Goal: Task Accomplishment & Management: Manage account settings

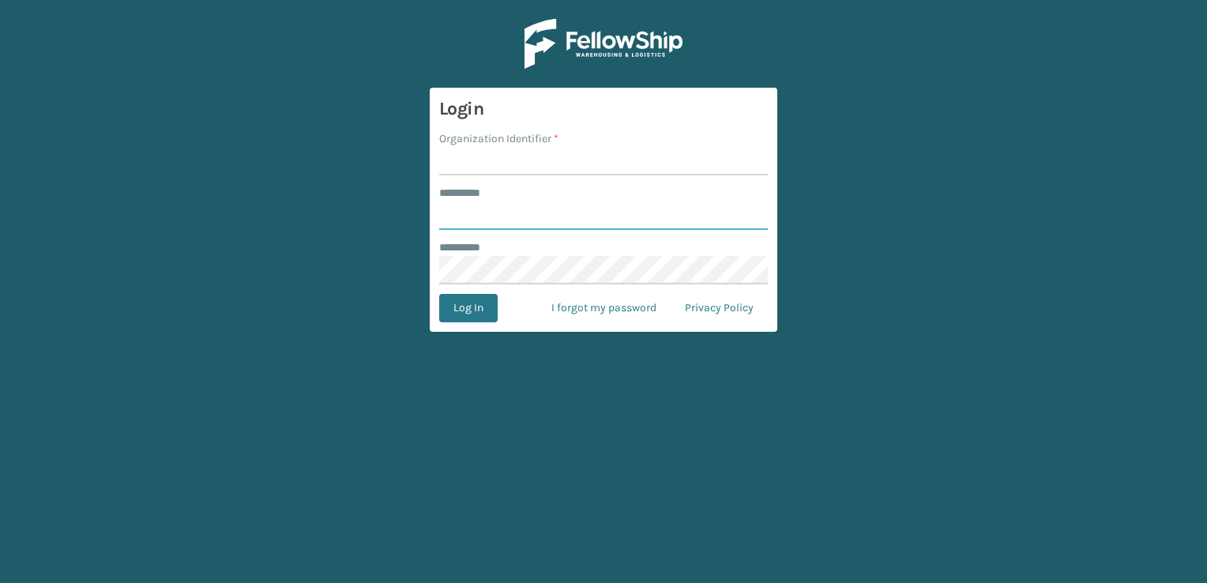
type input "***"
type input "SuperAdminOrganization"
click at [474, 310] on button "Log In" at bounding box center [468, 308] width 58 height 28
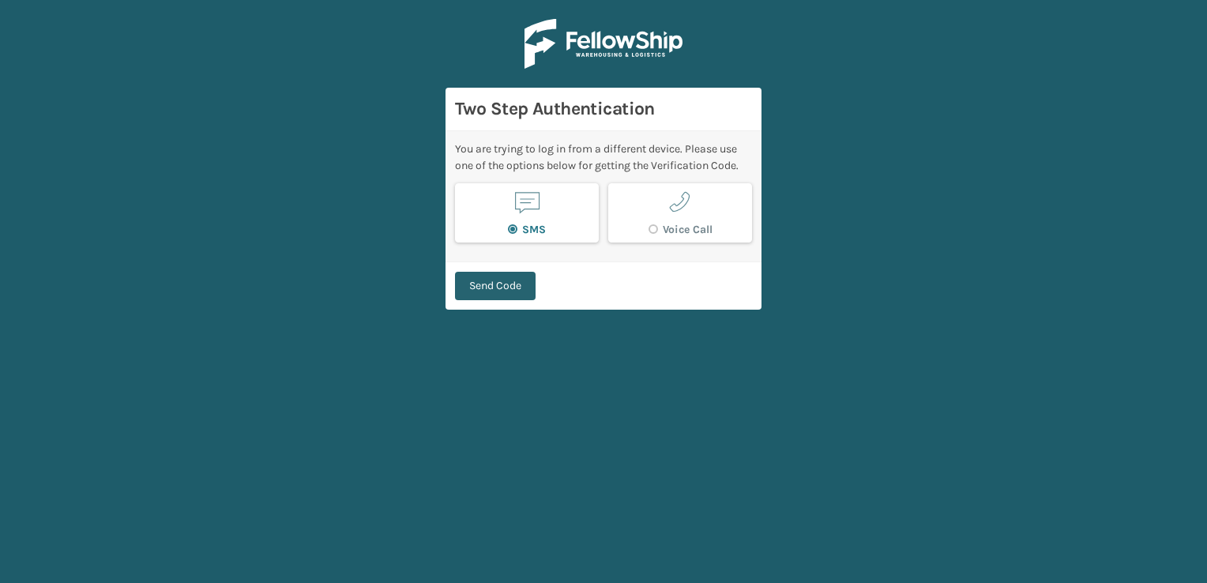
click at [502, 295] on button "Send Code" at bounding box center [495, 286] width 81 height 28
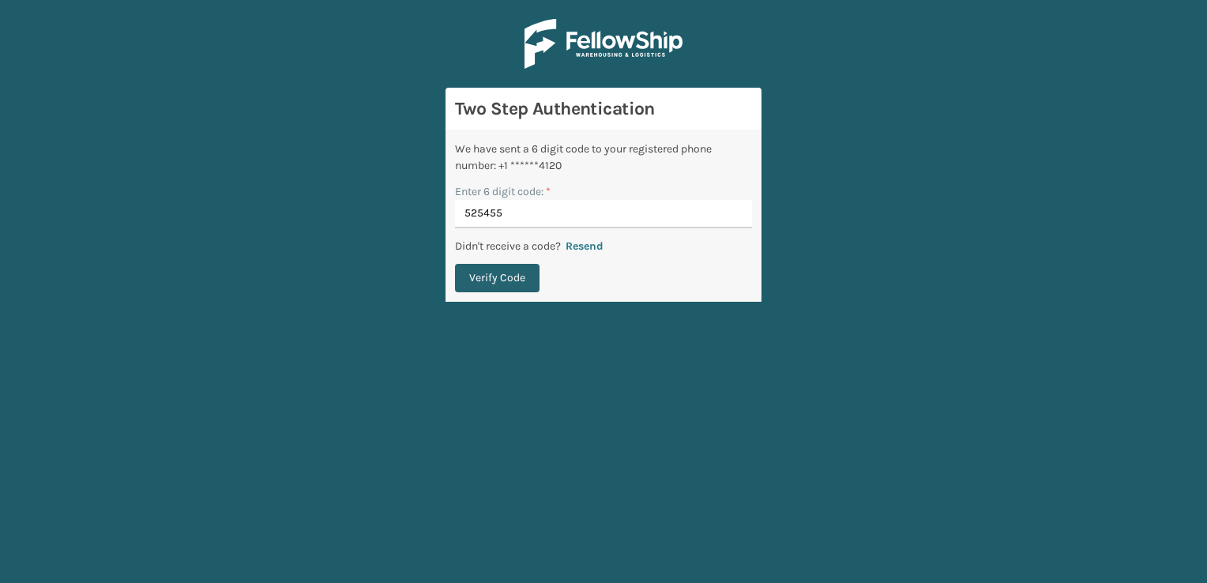
type input "525455"
click at [509, 273] on button "Verify Code" at bounding box center [497, 278] width 84 height 28
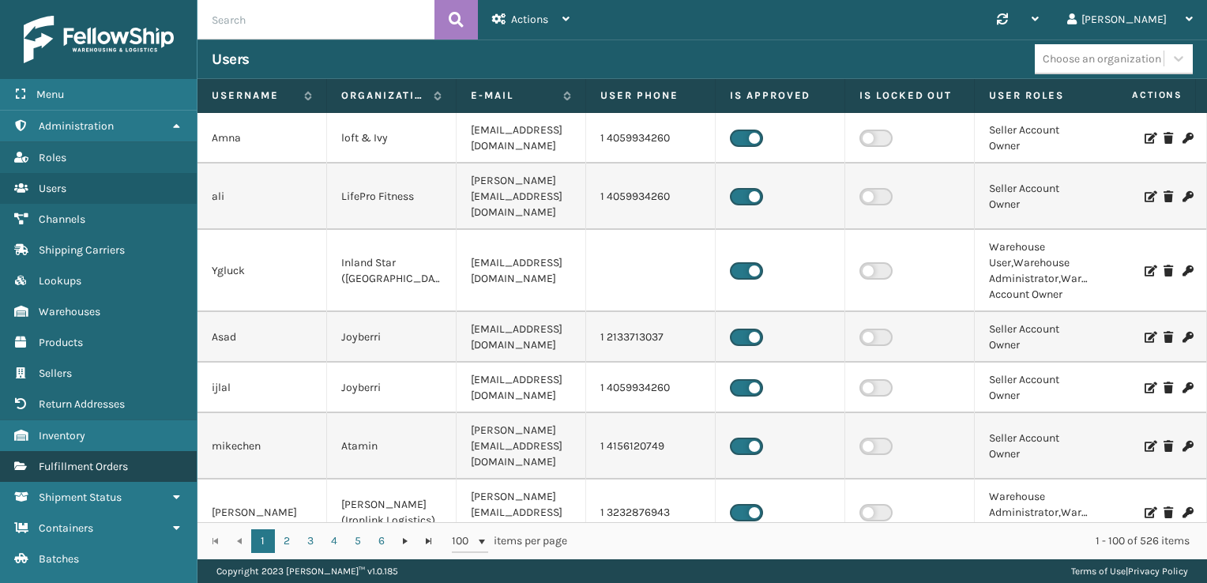
click at [95, 460] on span "Fulfillment Orders" at bounding box center [83, 466] width 89 height 13
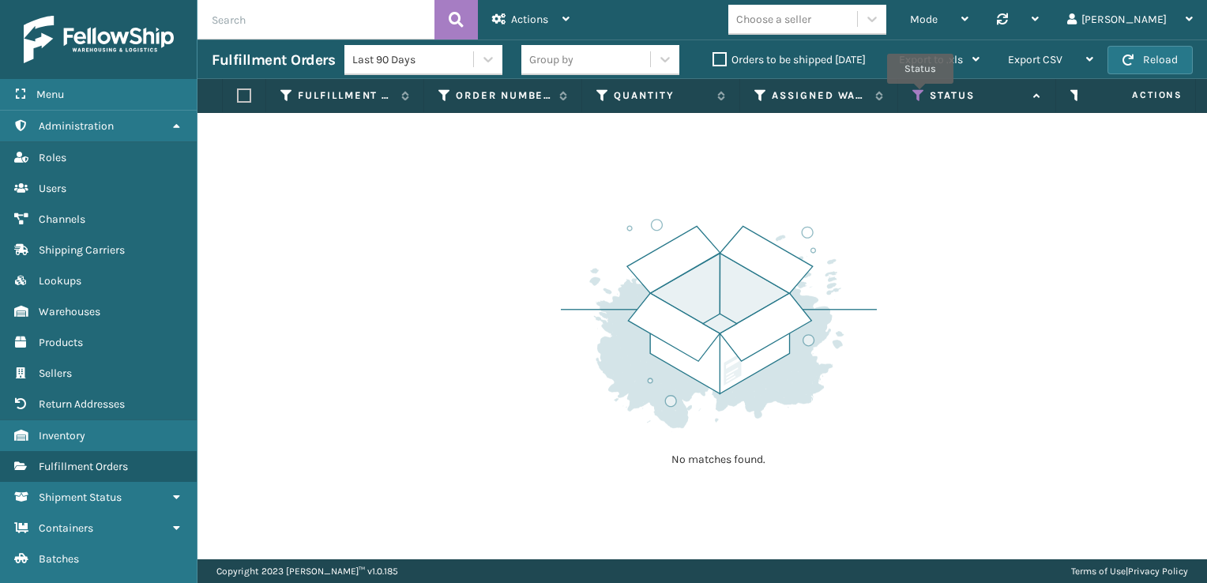
click at [813, 95] on icon at bounding box center [918, 95] width 13 height 14
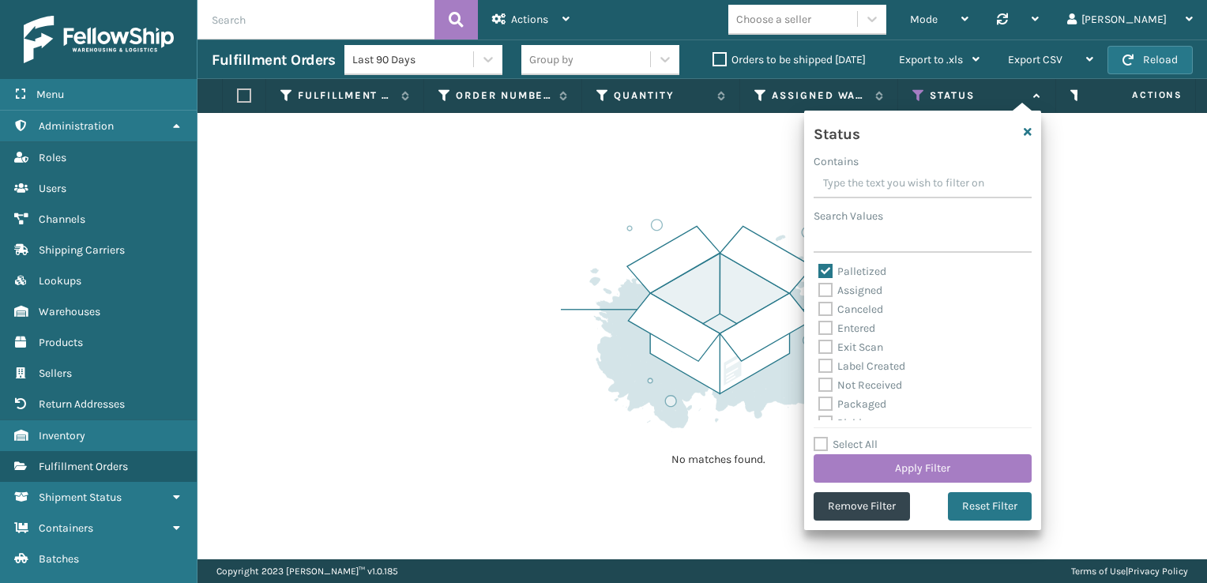
click at [813, 439] on label "Select All" at bounding box center [845, 443] width 64 height 13
click at [813, 437] on input "Select All" at bounding box center [931, 436] width 237 height 2
checkbox input "true"
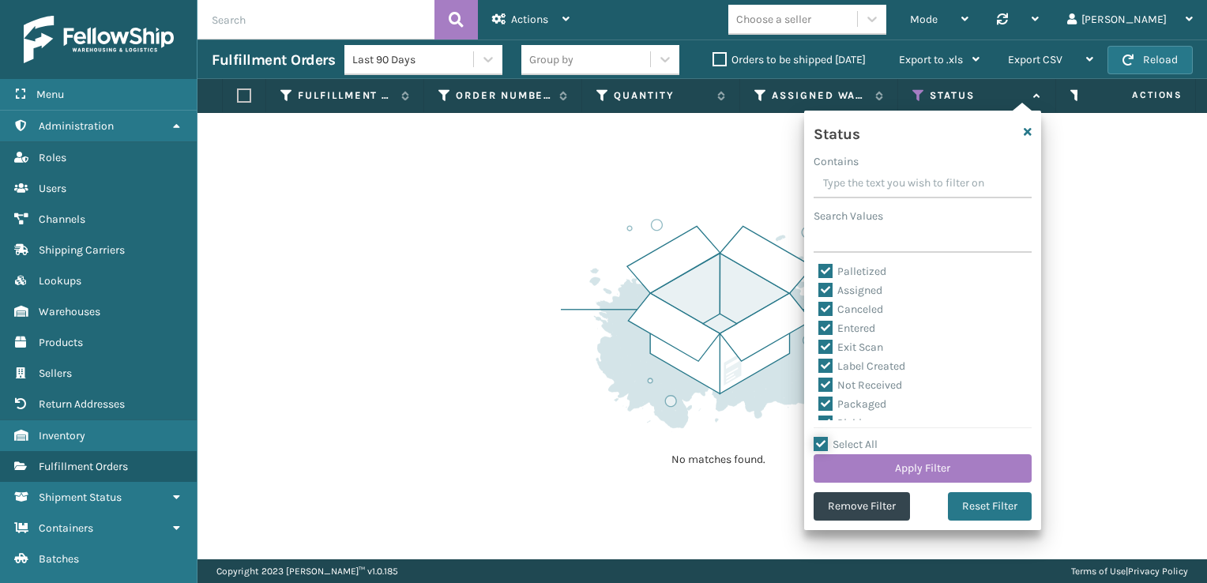
checkbox input "true"
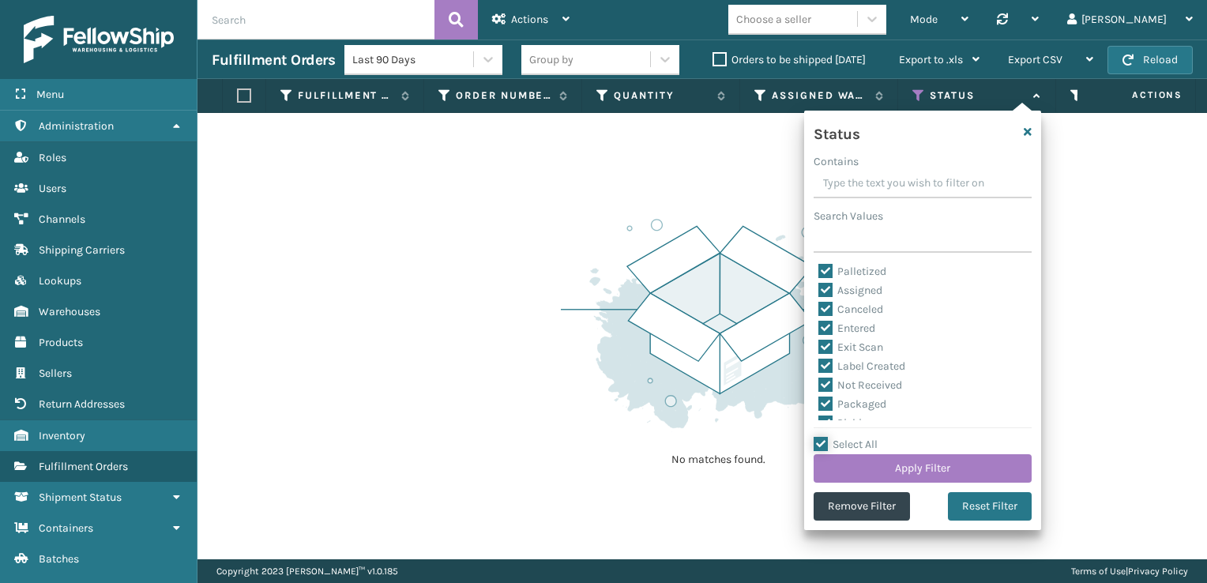
checkbox input "true"
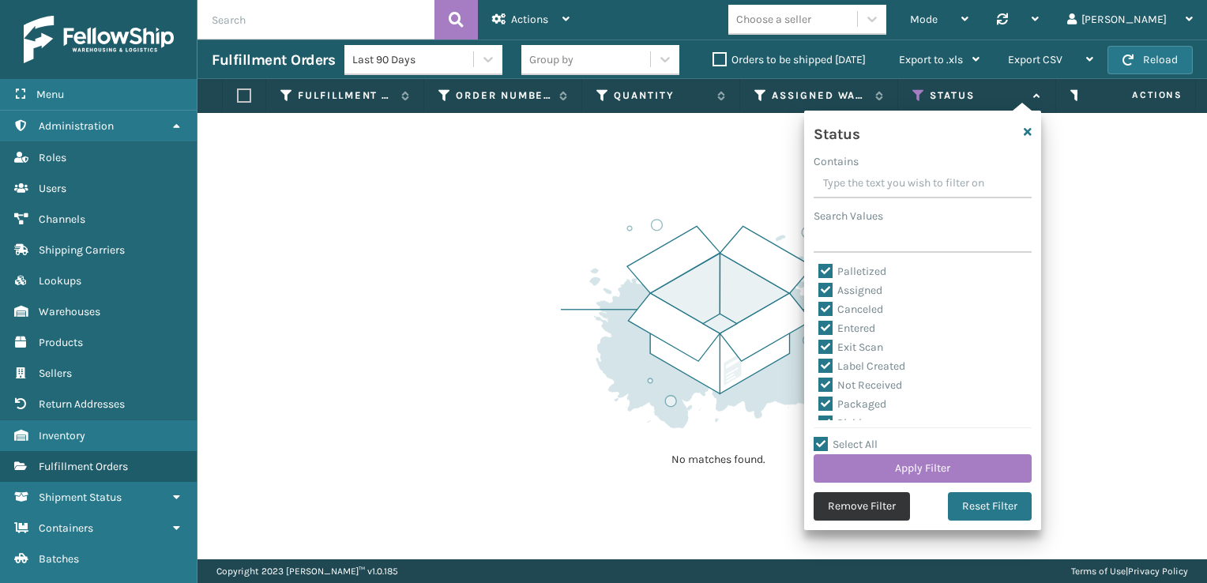
click at [813, 512] on button "Remove Filter" at bounding box center [861, 506] width 96 height 28
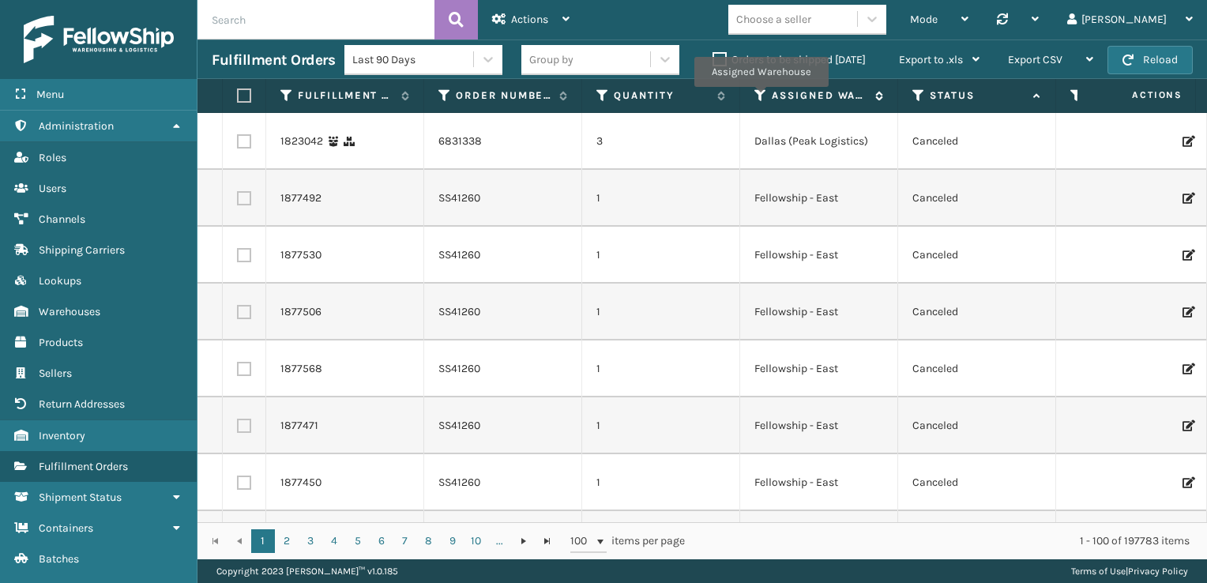
click at [760, 98] on icon at bounding box center [760, 95] width 13 height 14
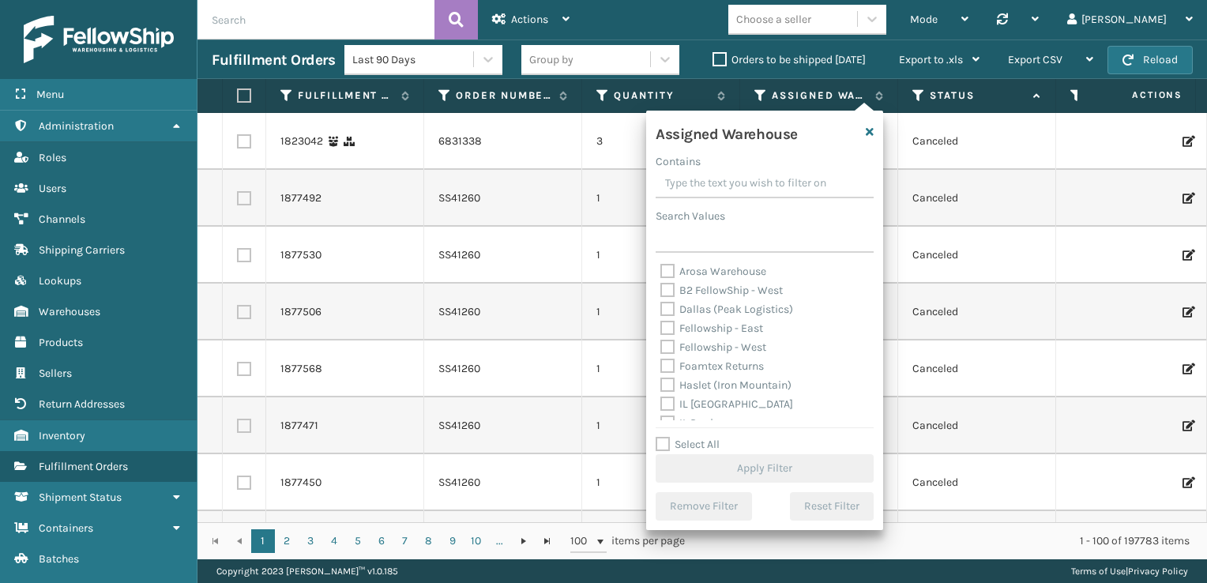
click at [671, 349] on label "Fellowship - West" at bounding box center [713, 346] width 106 height 13
click at [661, 348] on input "Fellowship - West" at bounding box center [660, 343] width 1 height 10
checkbox input "true"
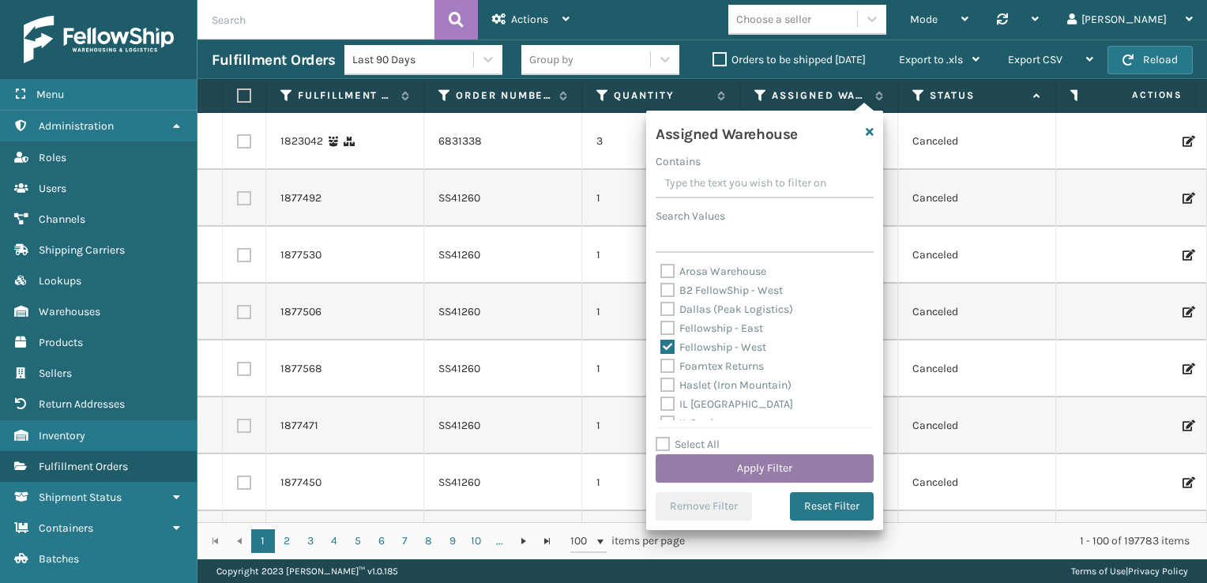
click at [768, 475] on button "Apply Filter" at bounding box center [764, 468] width 218 height 28
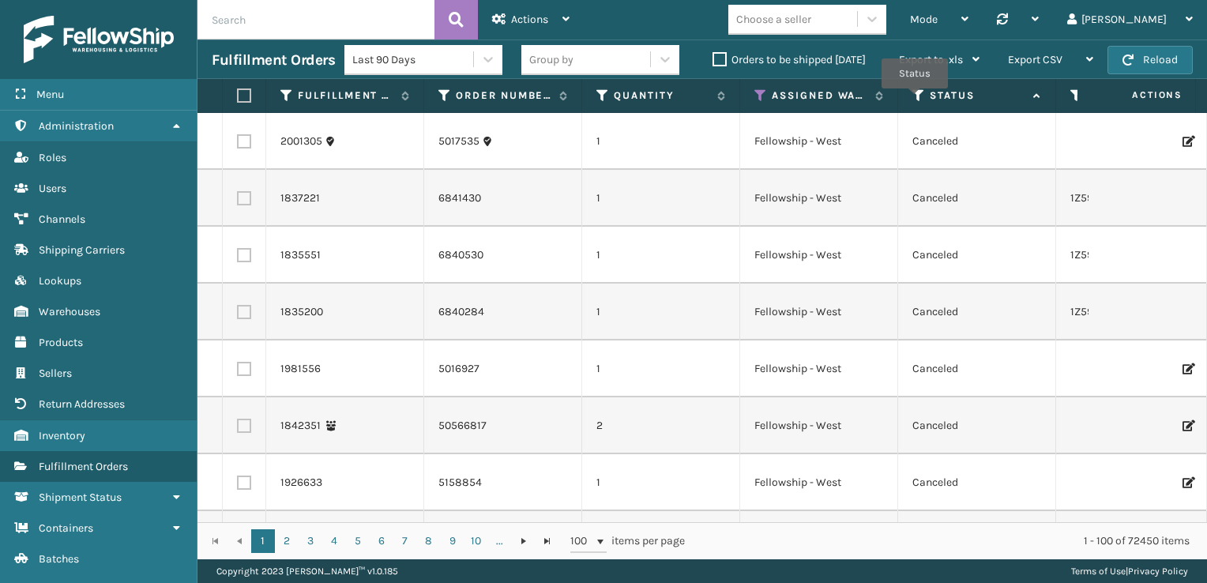
click at [813, 99] on icon at bounding box center [918, 95] width 13 height 14
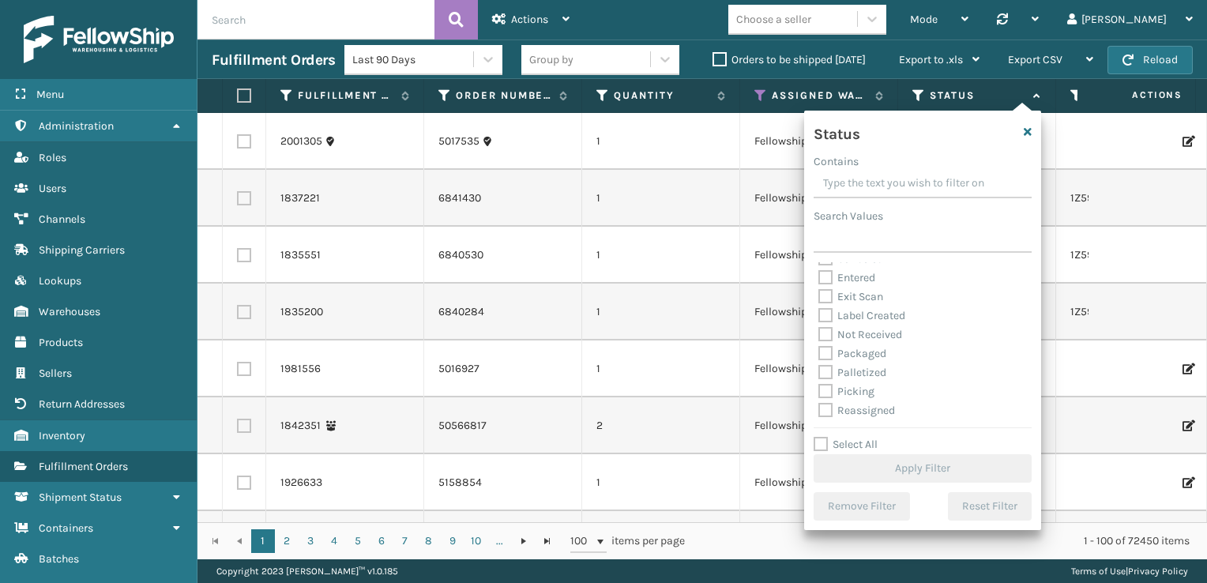
scroll to position [63, 0]
click at [813, 355] on label "Picking" at bounding box center [846, 359] width 56 height 13
click at [813, 355] on input "Picking" at bounding box center [818, 356] width 1 height 10
checkbox input "true"
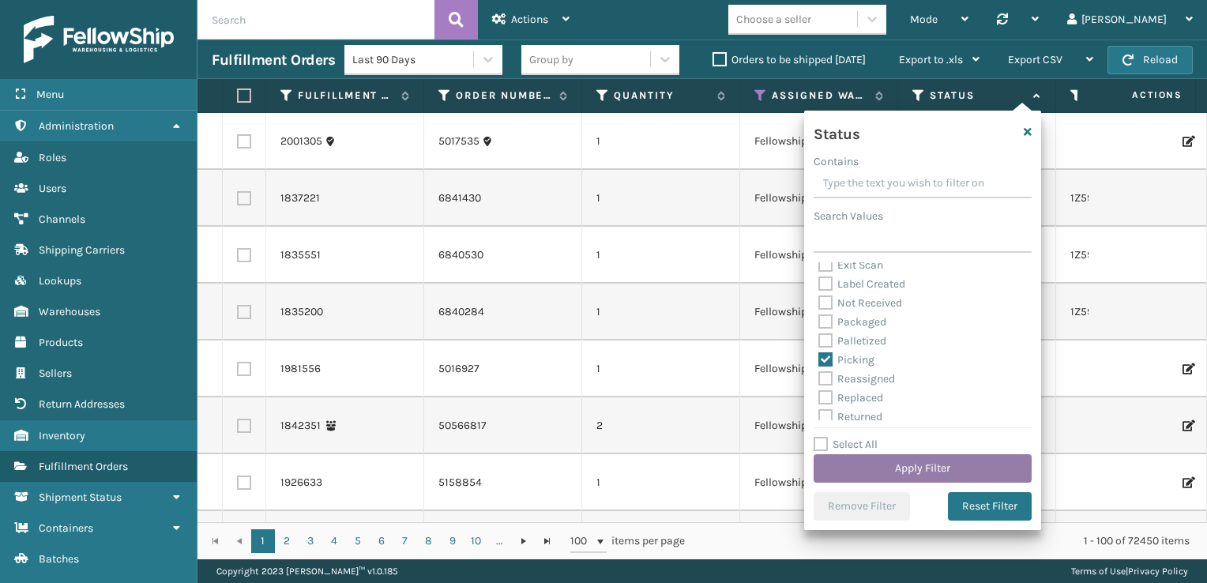
click at [813, 468] on button "Apply Filter" at bounding box center [922, 468] width 218 height 28
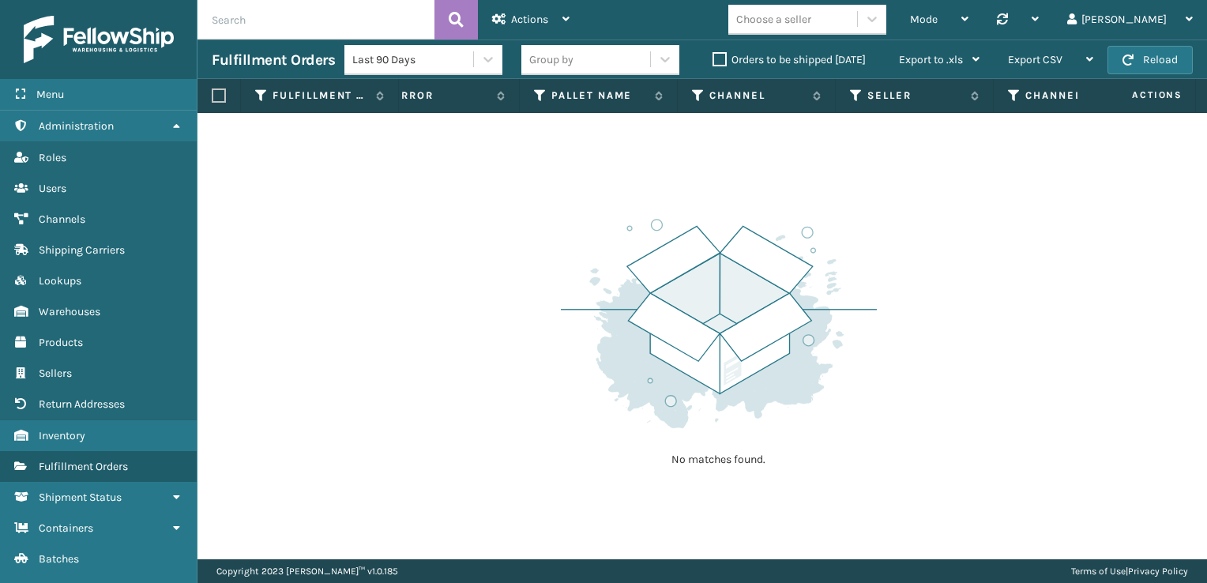
scroll to position [0, 0]
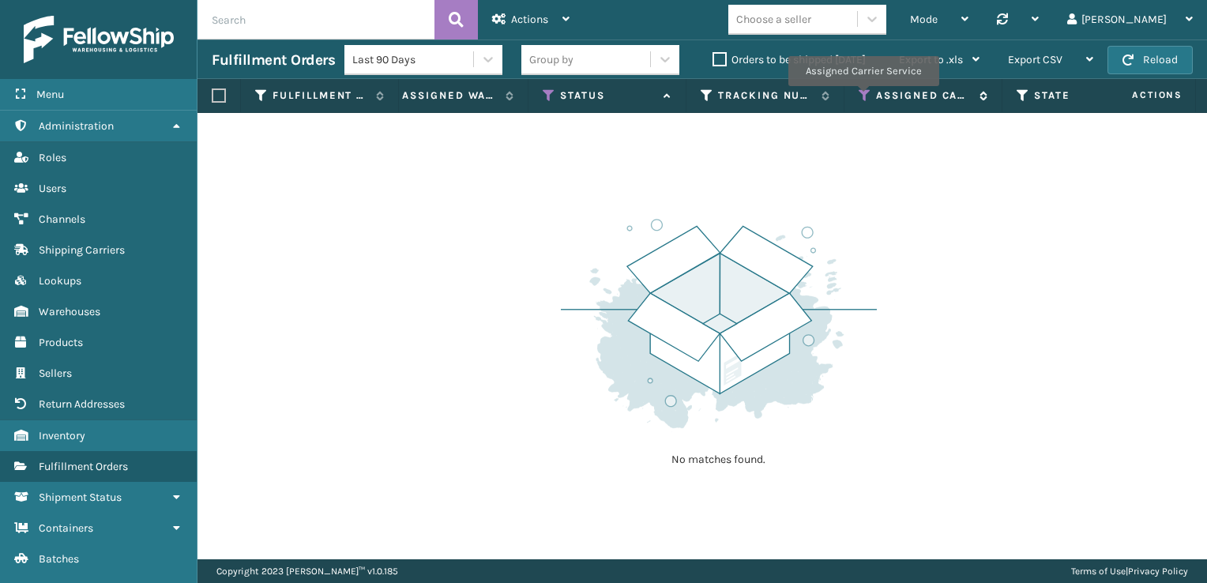
click at [813, 97] on icon at bounding box center [864, 95] width 13 height 14
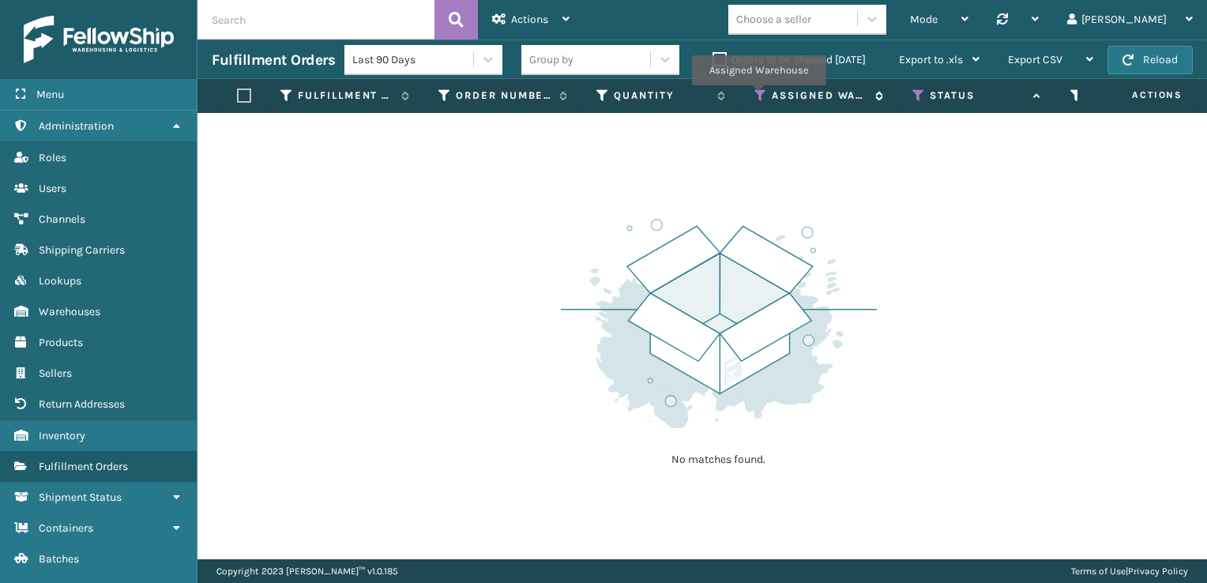
click at [758, 96] on icon at bounding box center [760, 95] width 13 height 14
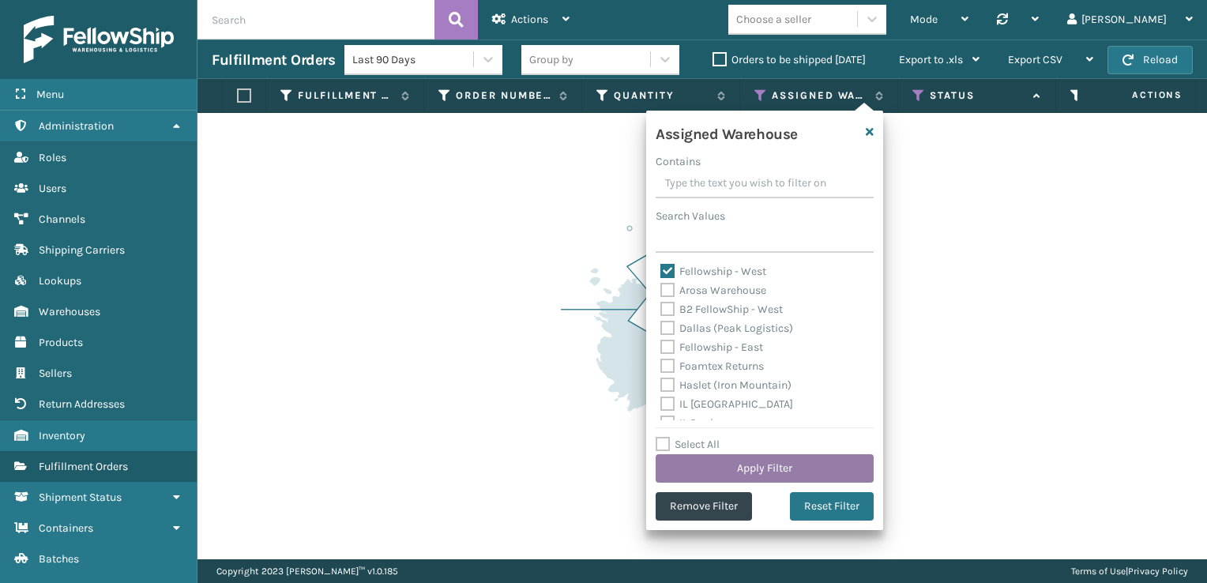
click at [753, 475] on button "Apply Filter" at bounding box center [764, 468] width 218 height 28
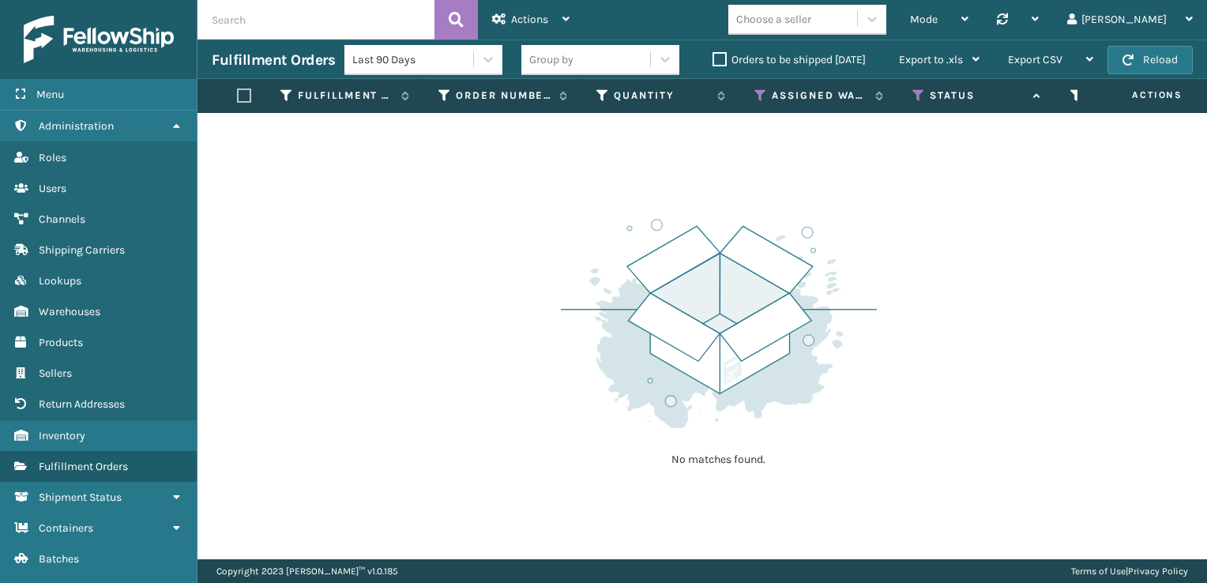
click at [715, 62] on label "Orders to be shipped [DATE]" at bounding box center [788, 59] width 153 height 13
click at [713, 61] on input "Orders to be shipped [DATE]" at bounding box center [712, 56] width 1 height 10
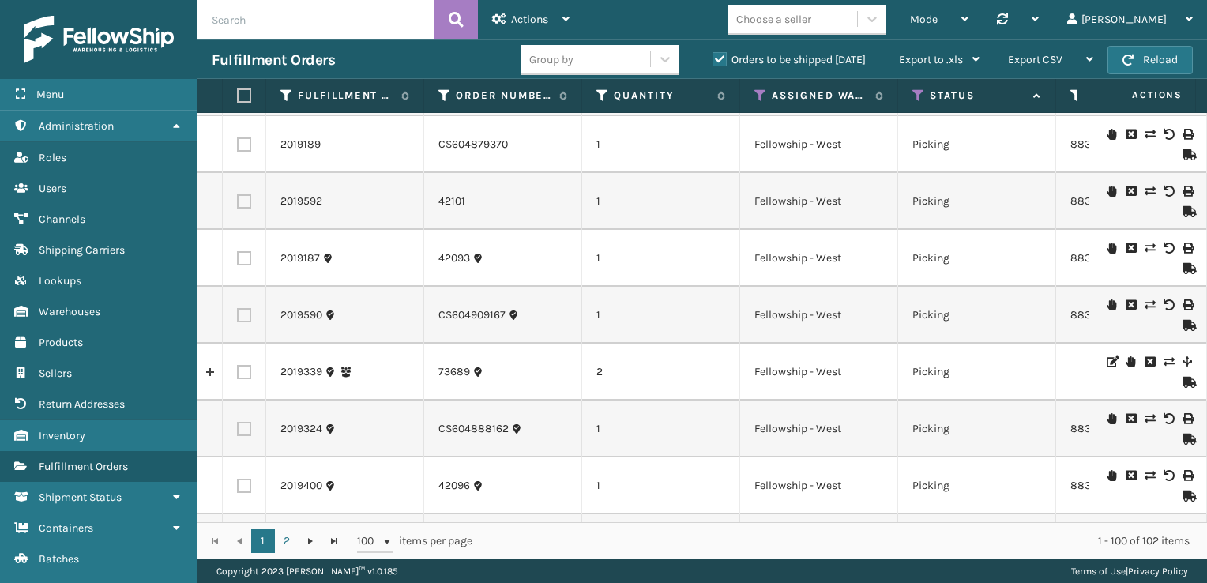
scroll to position [126, 0]
